Goal: Information Seeking & Learning: Learn about a topic

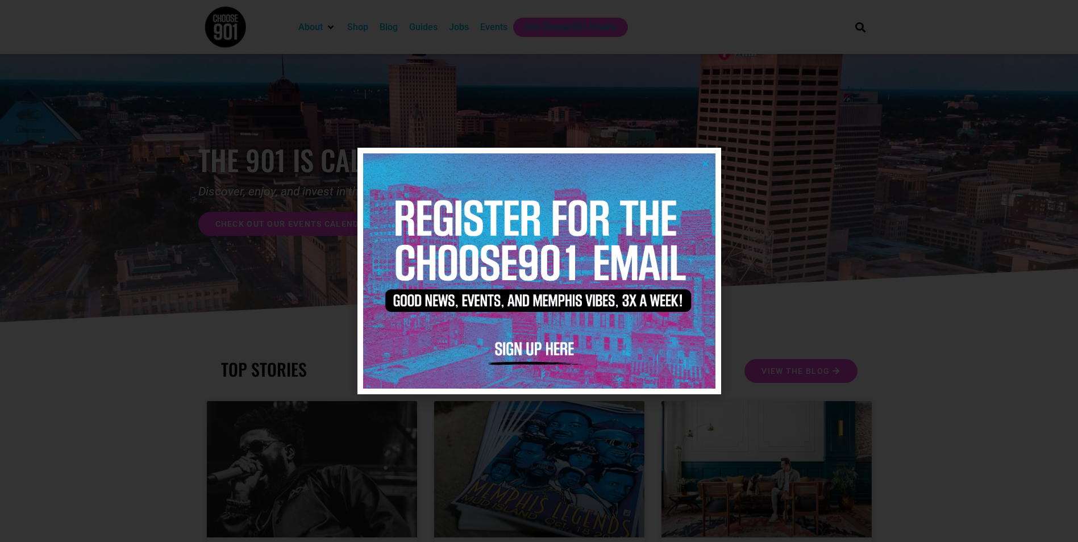
click at [823, 298] on div at bounding box center [539, 271] width 1078 height 542
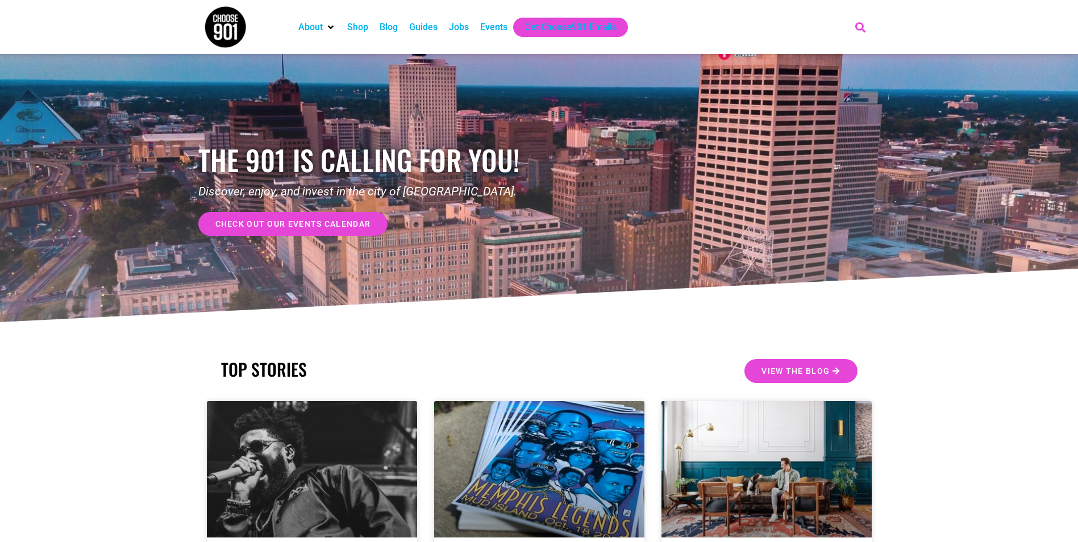
click at [859, 30] on icon "Search" at bounding box center [860, 27] width 19 height 19
click at [791, 75] on div "Search" at bounding box center [790, 68] width 171 height 28
click at [460, 27] on div "Jobs" at bounding box center [459, 27] width 20 height 14
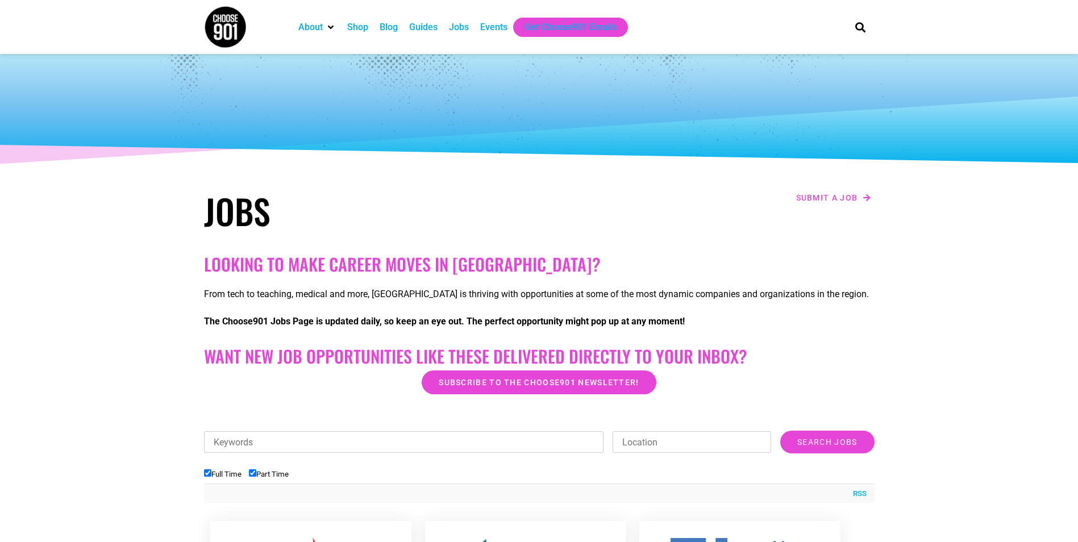
click at [350, 446] on input "Keywords" at bounding box center [404, 442] width 400 height 22
type input "homeless"
click at [780, 431] on input "Search Jobs" at bounding box center [827, 442] width 94 height 23
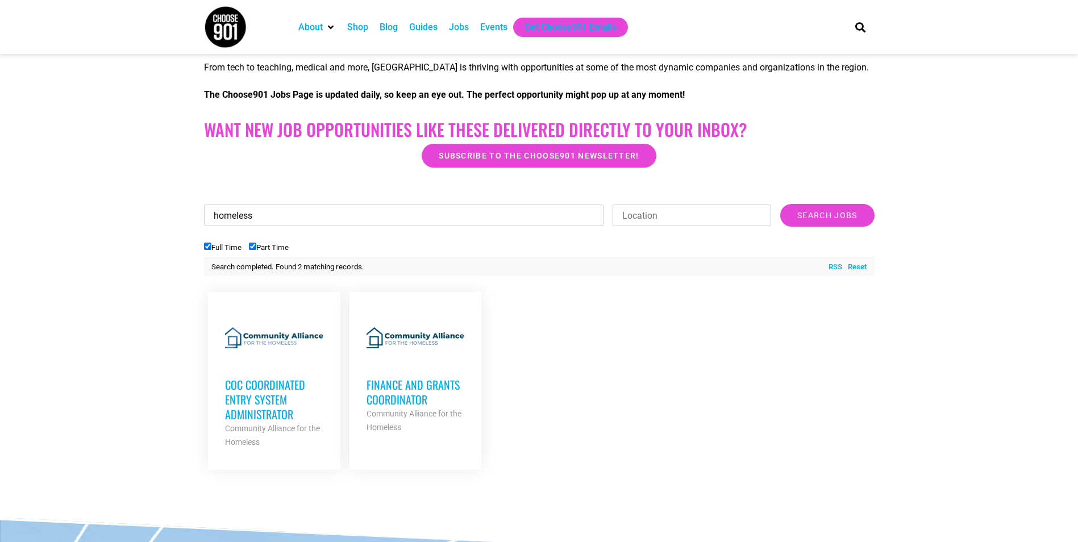
scroll to position [227, 0]
click at [396, 400] on h3 "Finance and Grants Coordinator" at bounding box center [416, 392] width 98 height 30
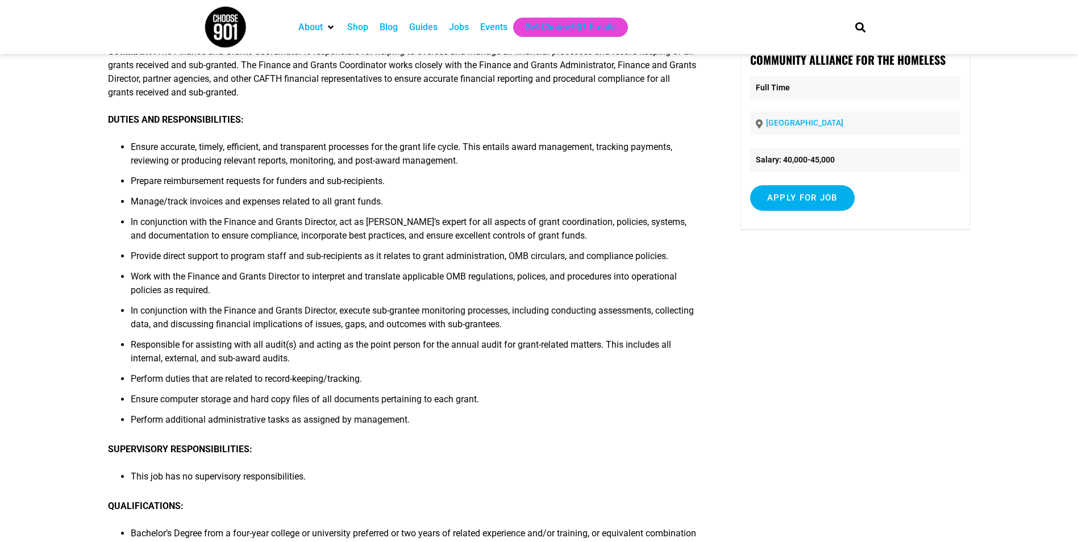
scroll to position [57, 0]
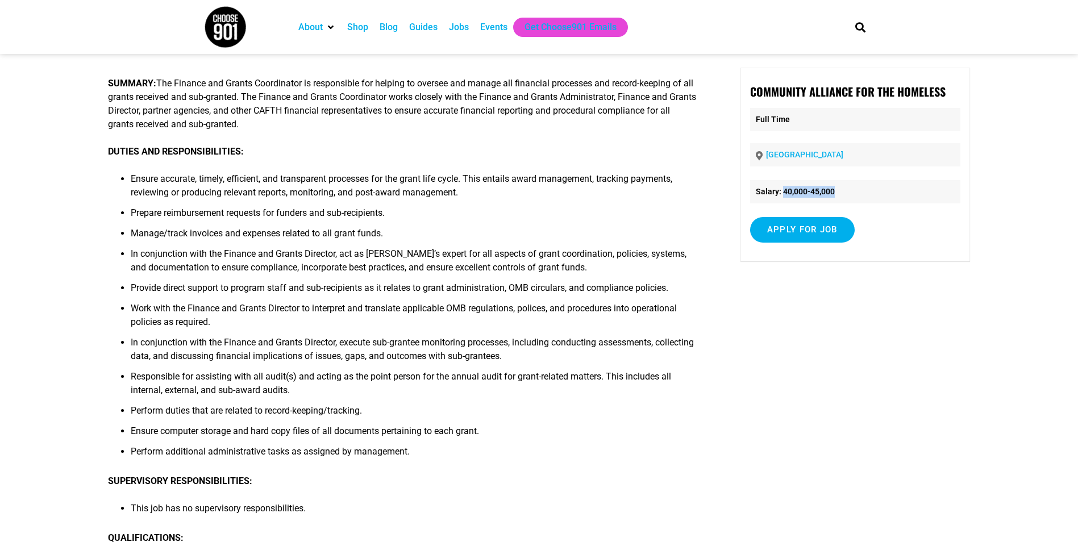
drag, startPoint x: 850, startPoint y: 194, endPoint x: 782, endPoint y: 201, distance: 68.6
click at [782, 201] on li "Salary: 40,000-45,000" at bounding box center [855, 191] width 210 height 23
drag, startPoint x: 782, startPoint y: 201, endPoint x: 691, endPoint y: 385, distance: 205.7
click at [691, 385] on li "Responsible for assisting with all audit(s) and acting as the point person for …" at bounding box center [414, 387] width 567 height 34
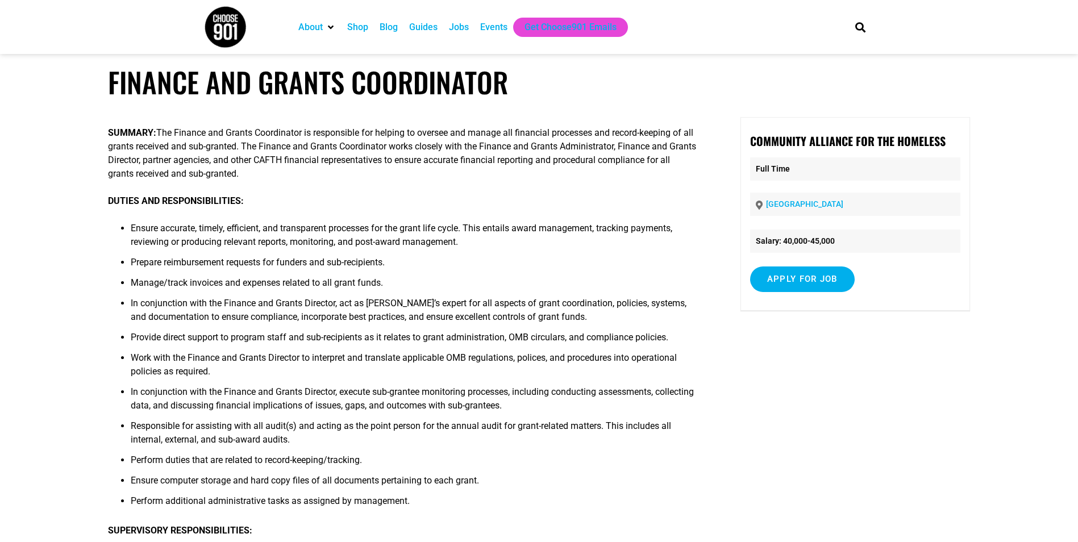
scroll to position [0, 0]
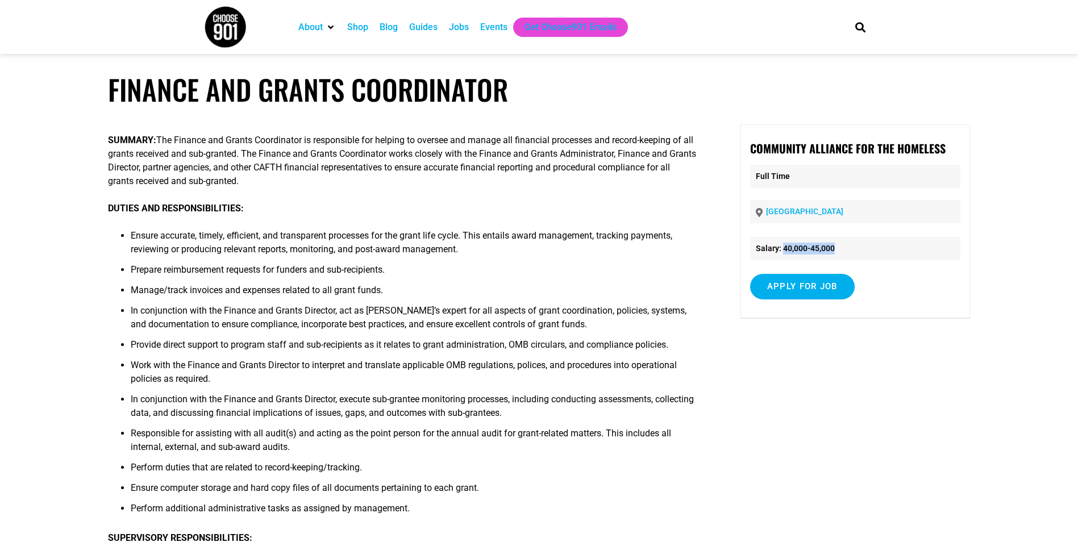
drag, startPoint x: 845, startPoint y: 248, endPoint x: 783, endPoint y: 252, distance: 62.1
click at [783, 252] on li "Salary: 40,000-45,000" at bounding box center [855, 248] width 210 height 23
click at [467, 281] on li "Prepare reimbursement requests for funders and sub-recipients." at bounding box center [414, 273] width 567 height 20
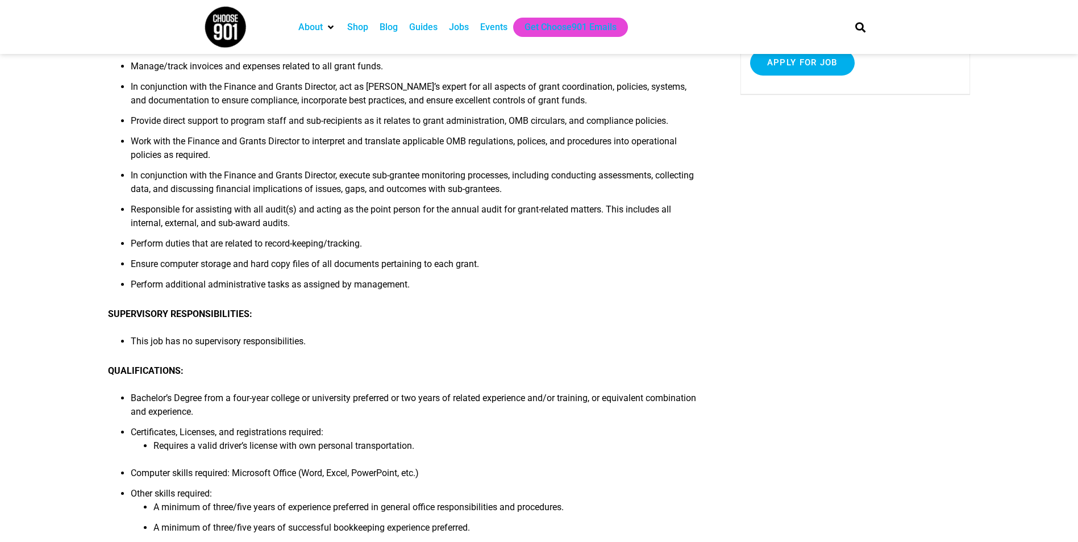
scroll to position [227, 0]
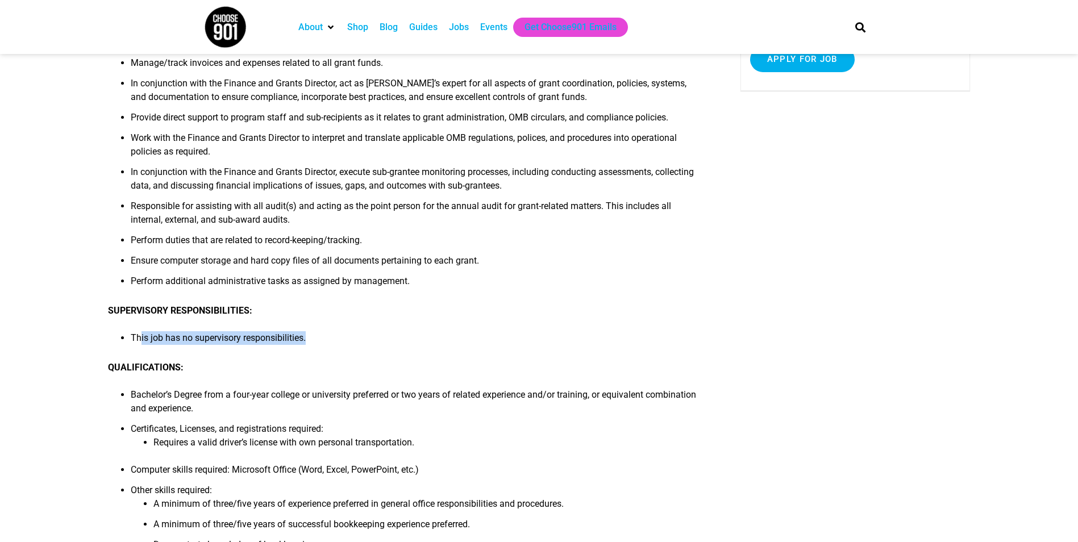
drag, startPoint x: 324, startPoint y: 336, endPoint x: 140, endPoint y: 340, distance: 183.7
click at [140, 340] on li "This job has no supervisory responsibilities." at bounding box center [414, 341] width 567 height 20
click at [332, 344] on li "This job has no supervisory responsibilities." at bounding box center [414, 341] width 567 height 20
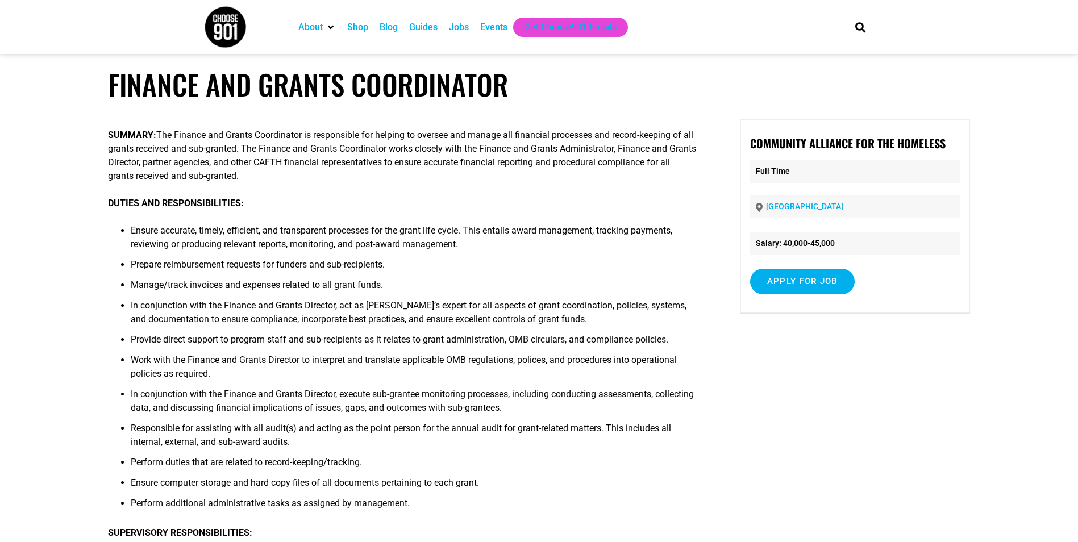
scroll to position [0, 0]
